Goal: Task Accomplishment & Management: Use online tool/utility

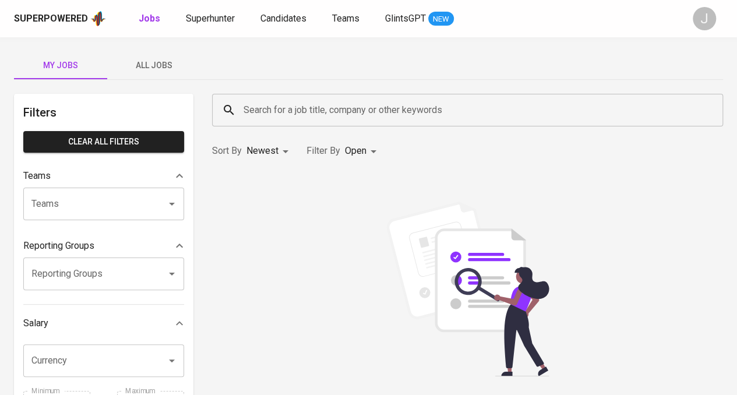
click at [253, 115] on input "Search for a job title, company or other keywords" at bounding box center [471, 110] width 460 height 22
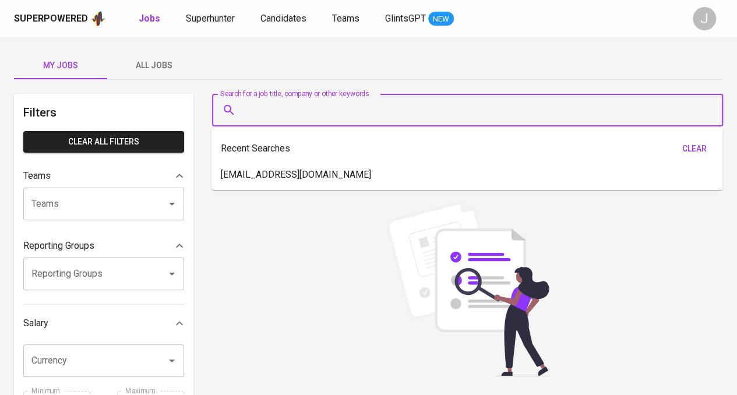
paste input "[EMAIL_ADDRESS][DOMAIN_NAME]"
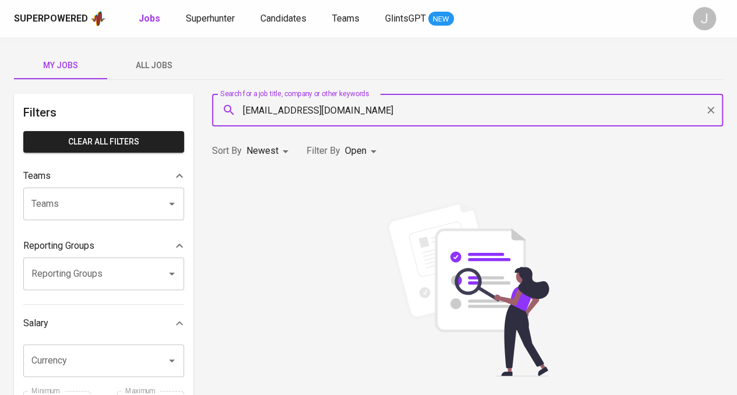
type input "[EMAIL_ADDRESS][DOMAIN_NAME]"
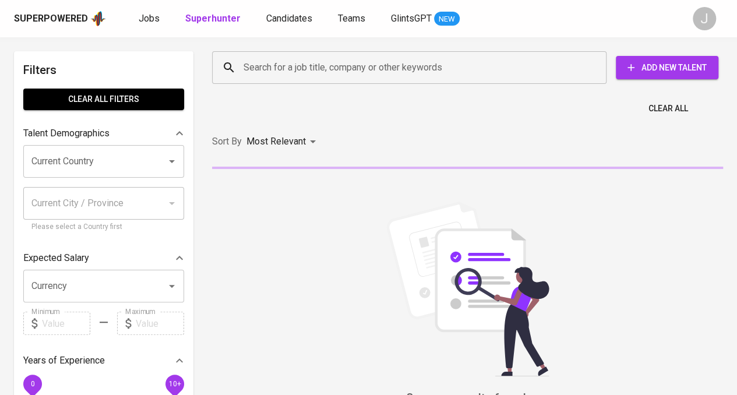
click at [291, 61] on input "Search for a job title, company or other keywords" at bounding box center [412, 68] width 343 height 22
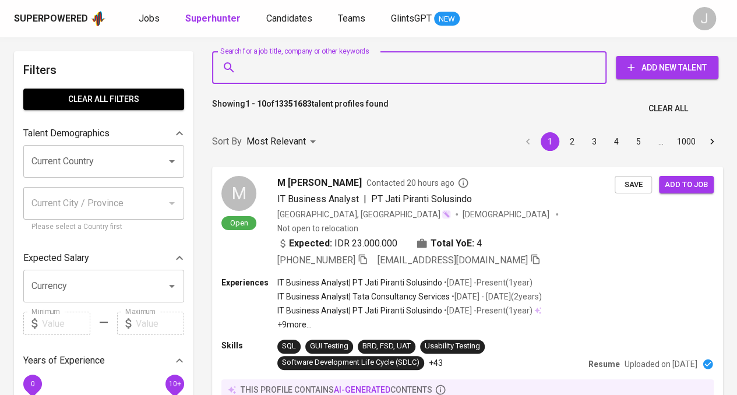
paste input "abdillah.ghozi@gmail.com"
type input "abdillah.ghozi@gmail.com"
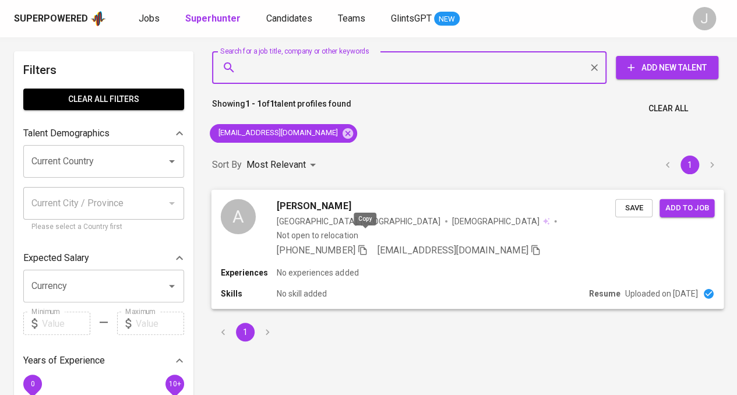
click at [360, 244] on icon "button" at bounding box center [362, 249] width 10 height 10
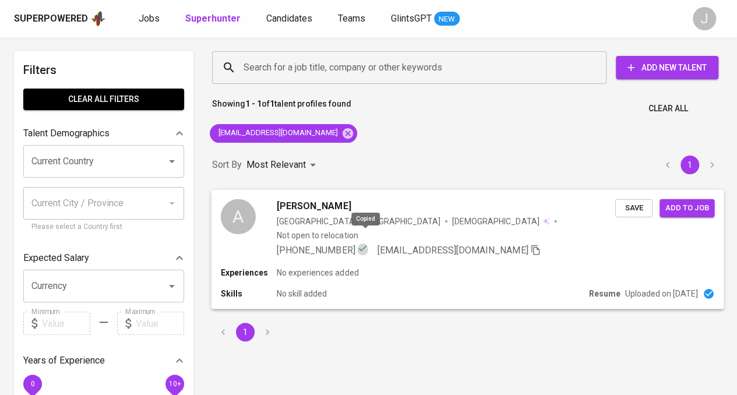
click at [360, 243] on icon "button" at bounding box center [362, 248] width 10 height 10
click at [319, 245] on span "+62 181316843668" at bounding box center [316, 250] width 78 height 11
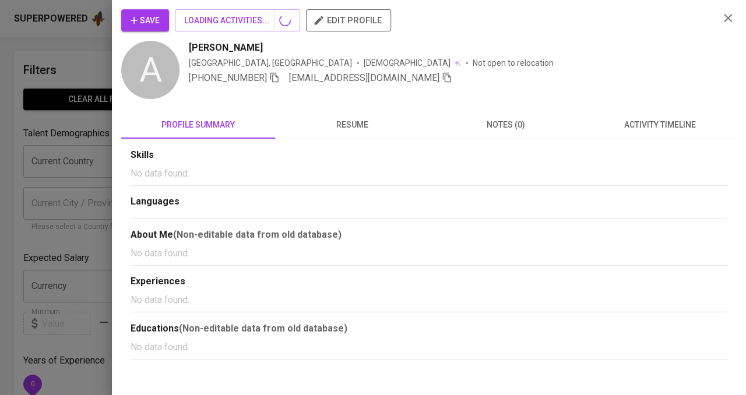
click at [319, 236] on div at bounding box center [373, 197] width 746 height 395
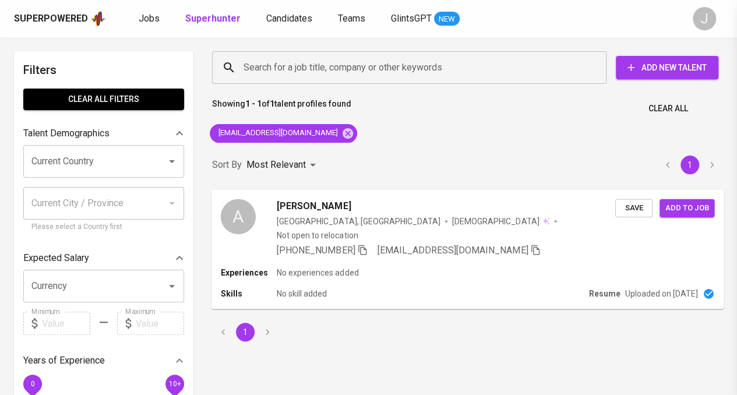
click at [319, 236] on div at bounding box center [368, 197] width 737 height 395
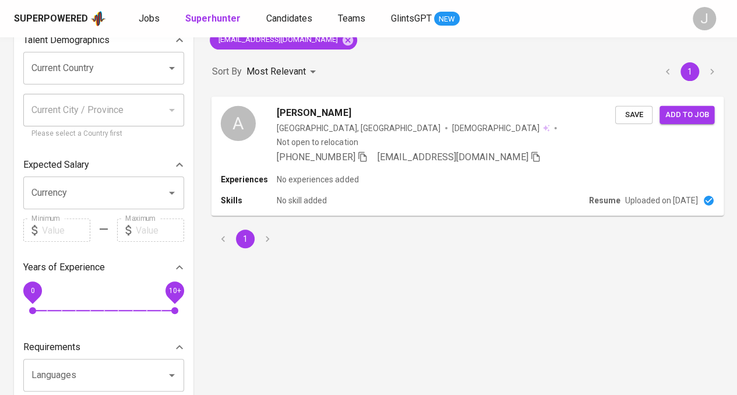
scroll to position [117, 0]
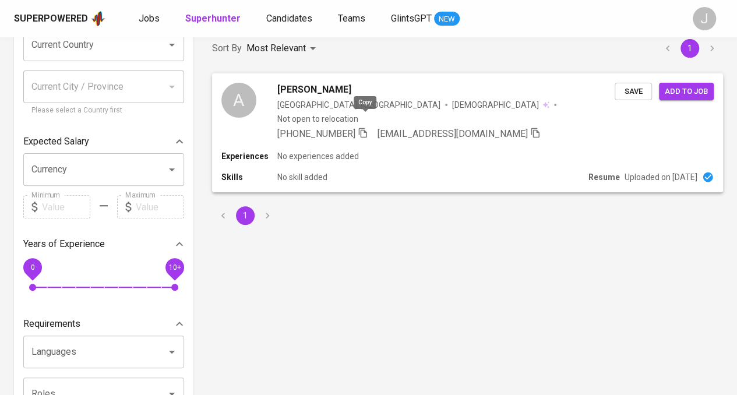
click at [365, 128] on icon "button" at bounding box center [363, 133] width 8 height 10
click at [220, 24] on link "Superhunter" at bounding box center [214, 19] width 58 height 15
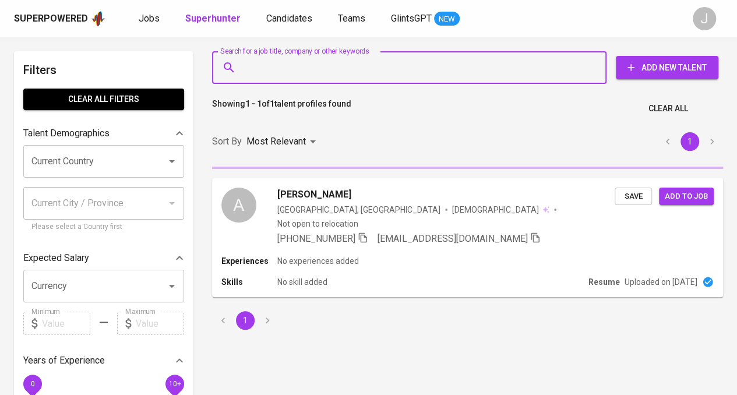
click at [287, 73] on input "Search for a job title, company or other keywords" at bounding box center [412, 68] width 343 height 22
paste input "dhini_syalina@yahoo.com"
type input "dhini_syalina@yahoo.com"
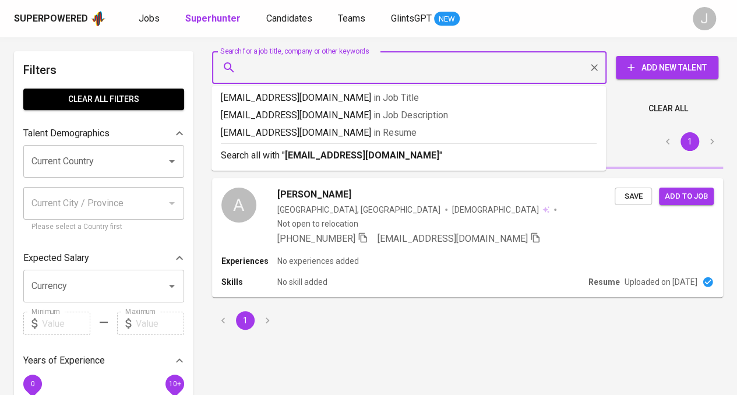
click at [333, 160] on div "Sort By Most Relevant MOST_RELEVANT 1" at bounding box center [467, 142] width 525 height 36
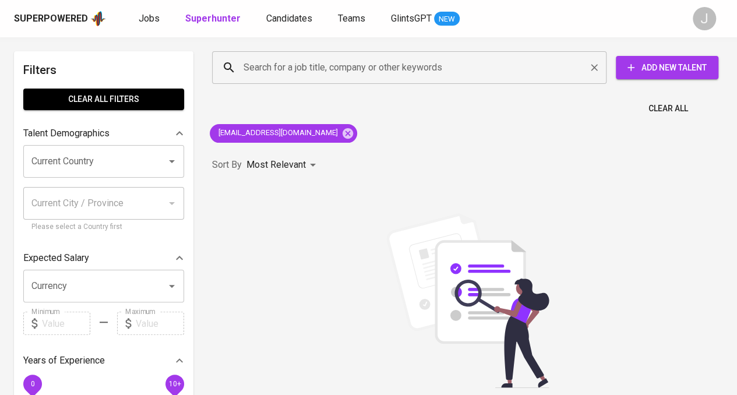
click at [326, 65] on input "Search for a job title, company or other keywords" at bounding box center [412, 68] width 343 height 22
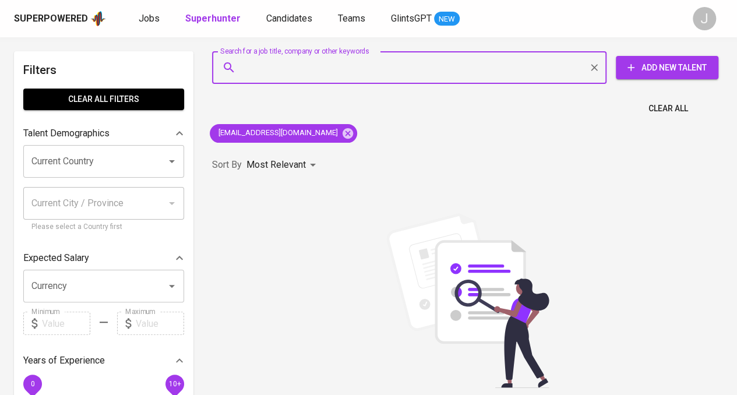
paste input "novialuz19@gmail.com"
type input "novialuz19@gmail.com"
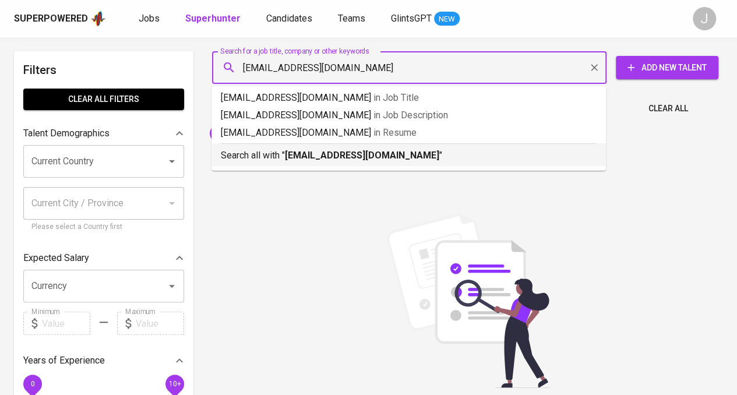
click at [337, 160] on b "novialuz19@gmail.com" at bounding box center [362, 155] width 154 height 11
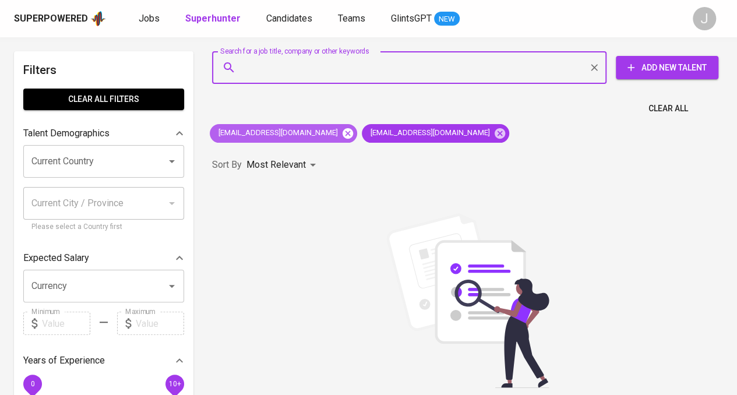
click at [343, 131] on icon at bounding box center [348, 133] width 10 height 10
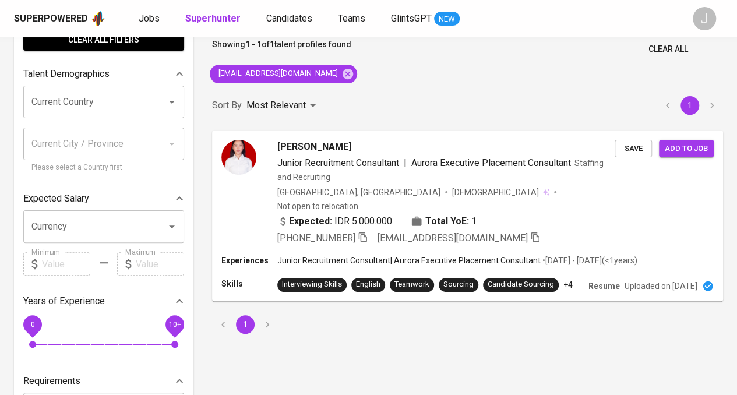
scroll to position [117, 0]
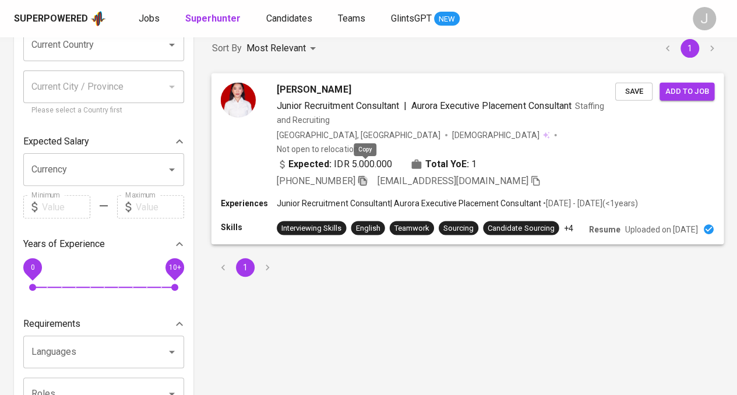
click at [367, 175] on icon "button" at bounding box center [363, 180] width 8 height 10
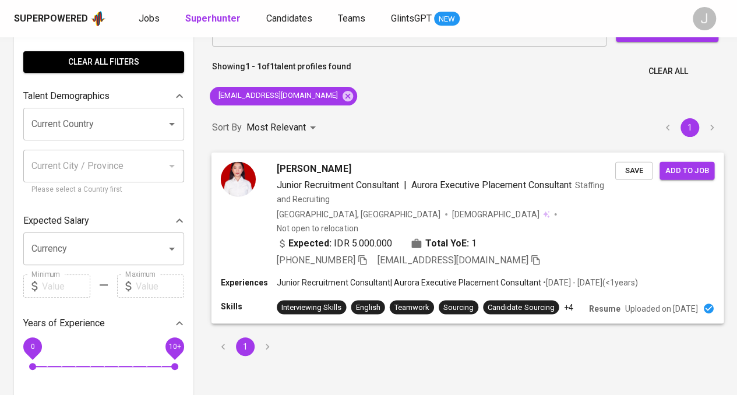
scroll to position [0, 0]
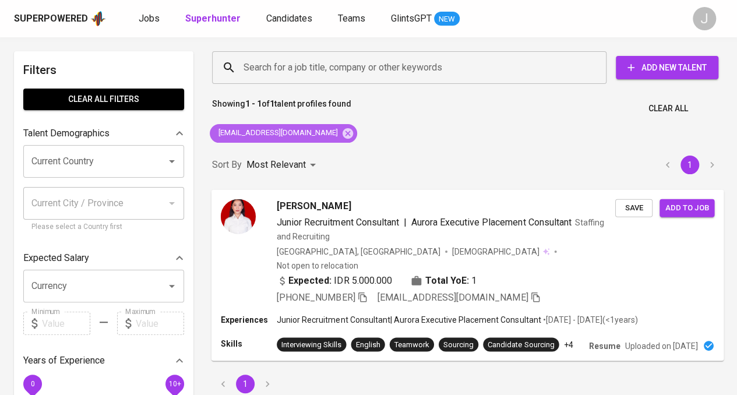
click at [295, 136] on span "novialuz19@gmail.com" at bounding box center [277, 133] width 135 height 11
click at [342, 132] on icon at bounding box center [348, 133] width 13 height 13
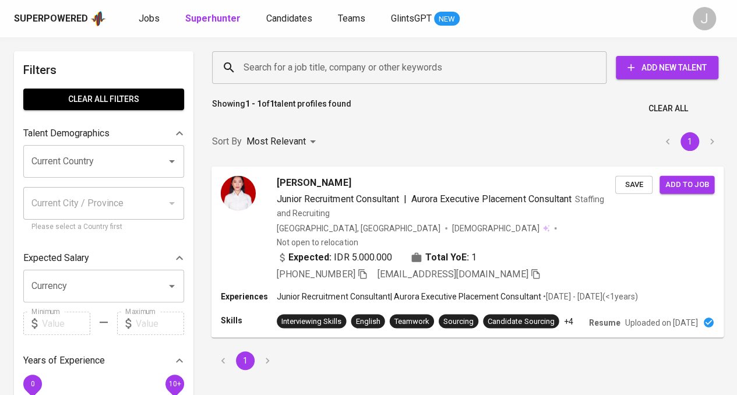
click at [287, 66] on input "Search for a job title, company or other keywords" at bounding box center [412, 68] width 343 height 22
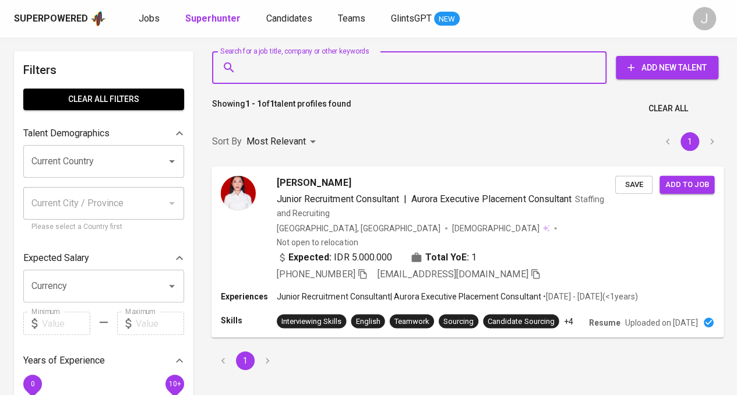
paste input "wahyuikhlasul27@gmail.com"
type input "wahyuikhlasul27@gmail.com"
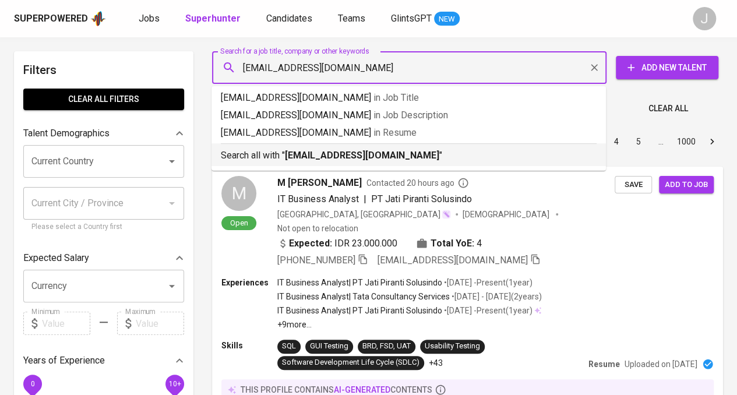
click at [291, 155] on b "wahyuikhlasul27@gmail.com" at bounding box center [362, 155] width 154 height 11
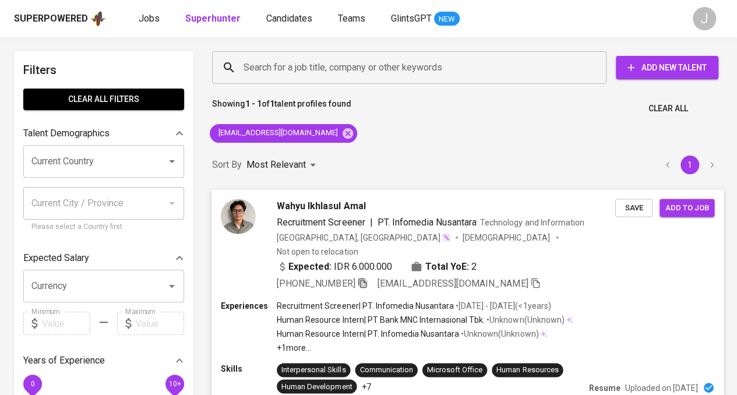
click at [360, 277] on icon "button" at bounding box center [362, 282] width 10 height 10
click at [360, 276] on icon "button" at bounding box center [362, 281] width 10 height 10
